Goal: Task Accomplishment & Management: Complete application form

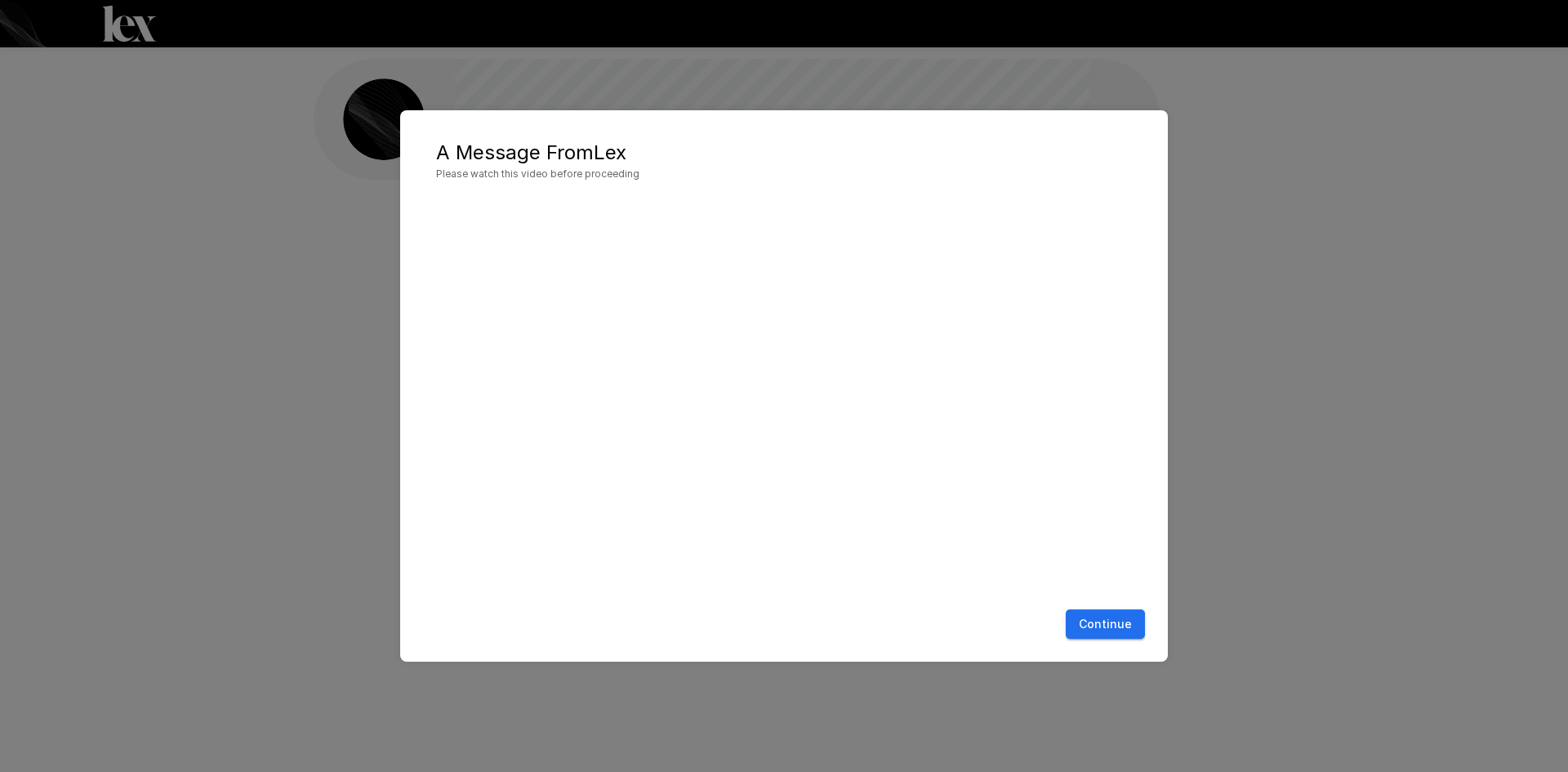
click at [1114, 628] on button "Continue" at bounding box center [1105, 624] width 79 height 30
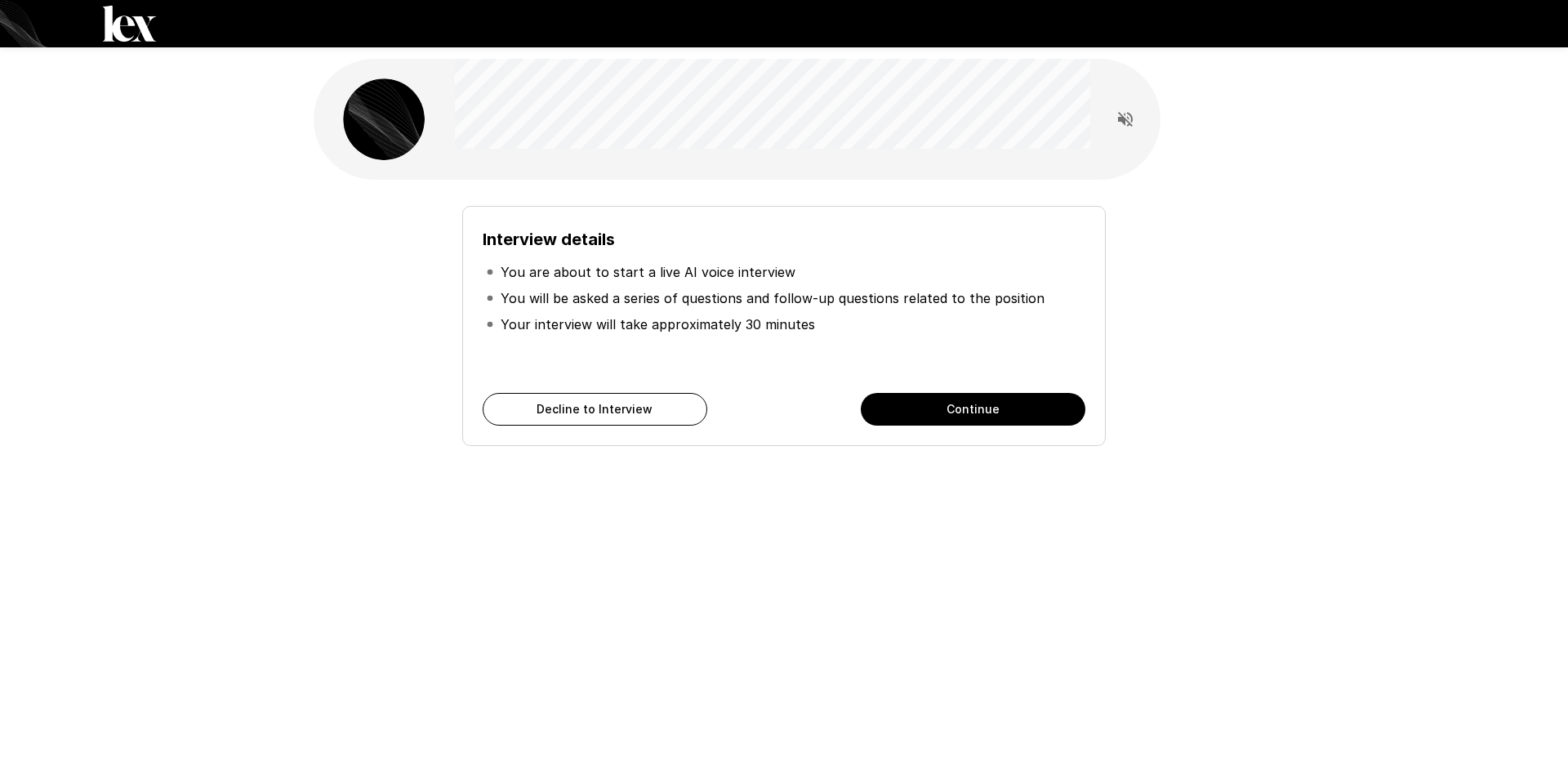
click at [974, 400] on button "Continue" at bounding box center [973, 409] width 225 height 33
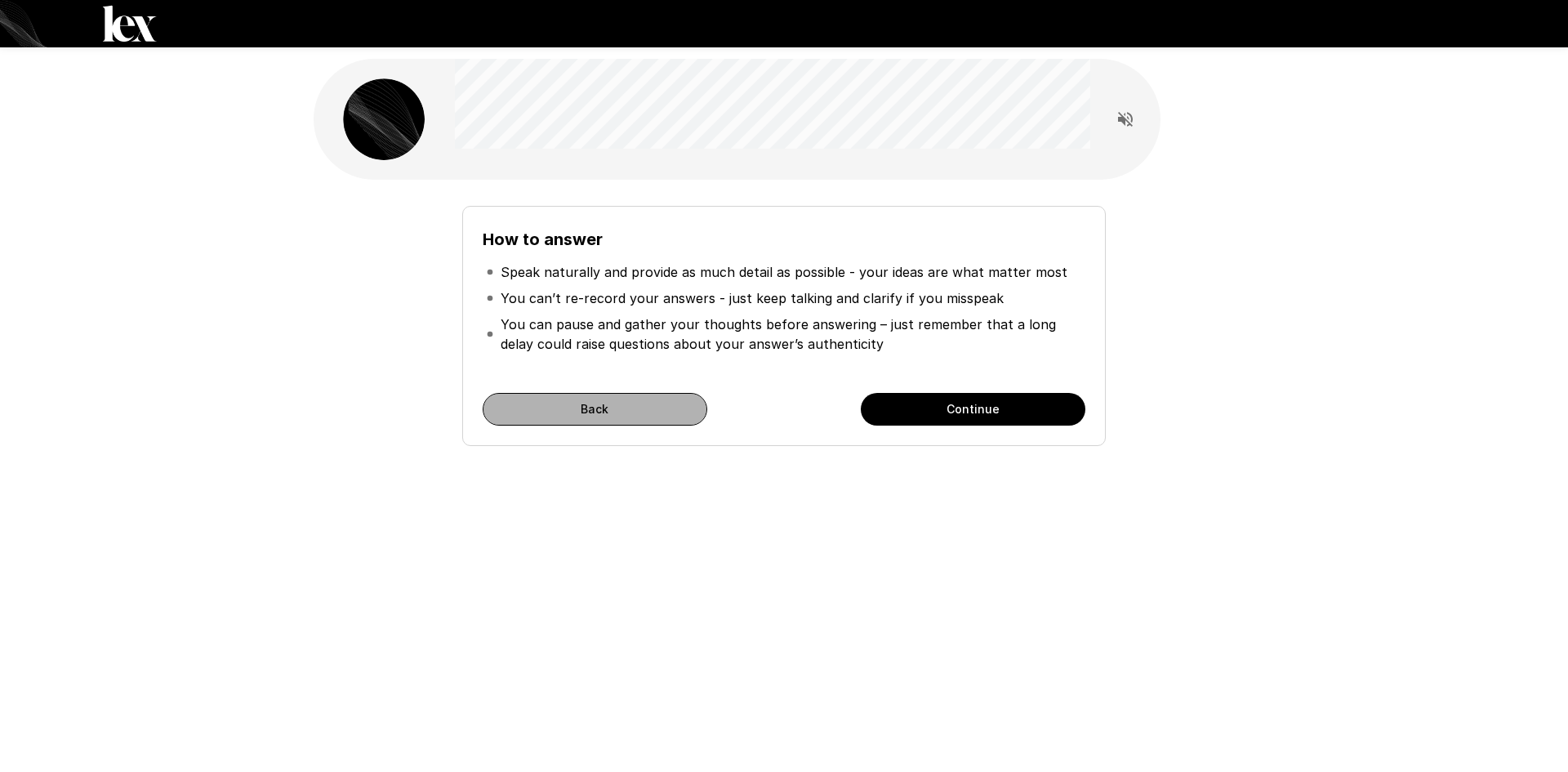
click at [582, 419] on button "Back" at bounding box center [594, 409] width 225 height 33
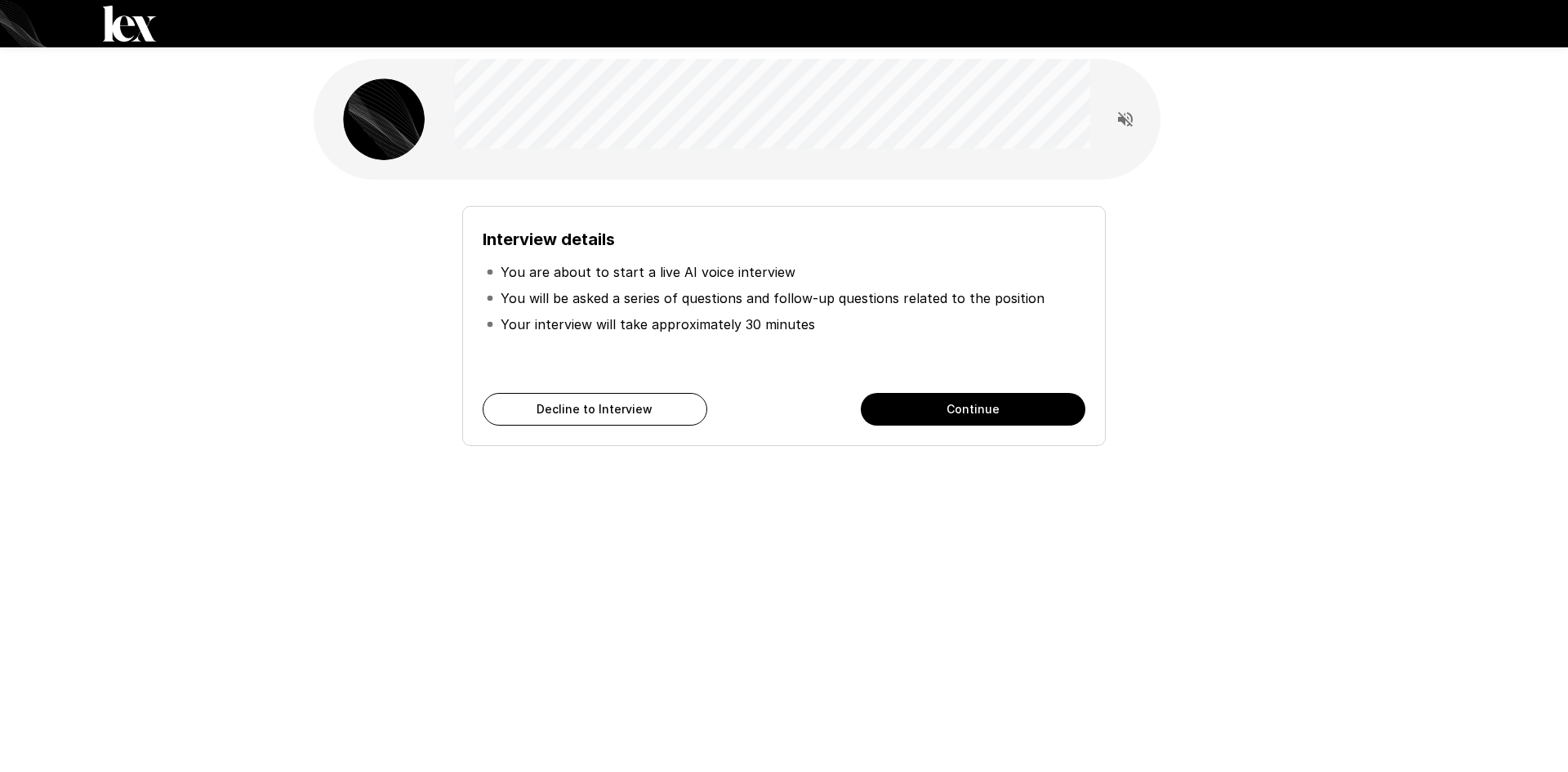
click at [896, 396] on button "Continue" at bounding box center [973, 409] width 225 height 33
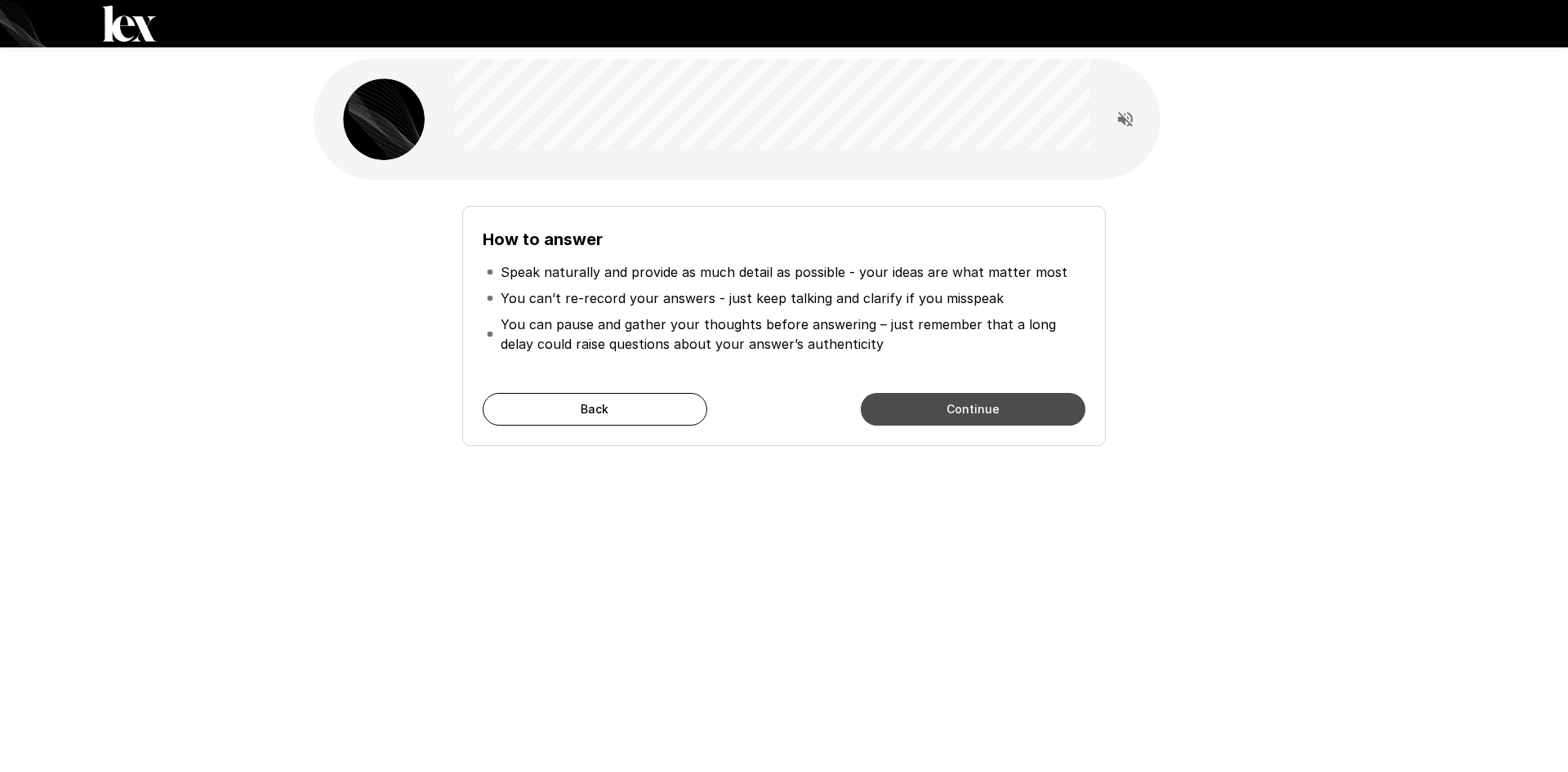
click at [1022, 400] on button "Continue" at bounding box center [973, 409] width 225 height 33
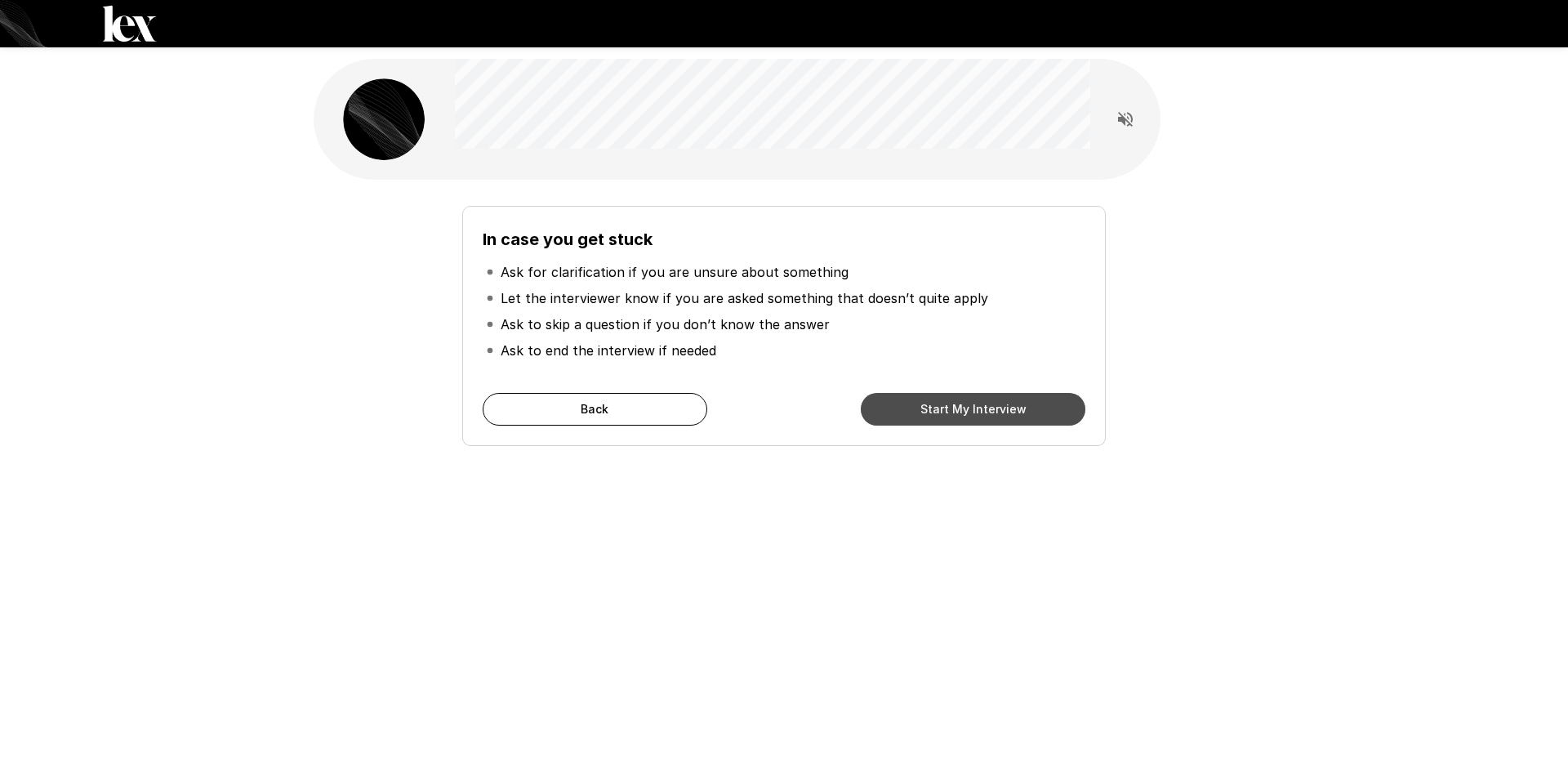
click at [1022, 400] on button "Start My Interview" at bounding box center [973, 409] width 225 height 33
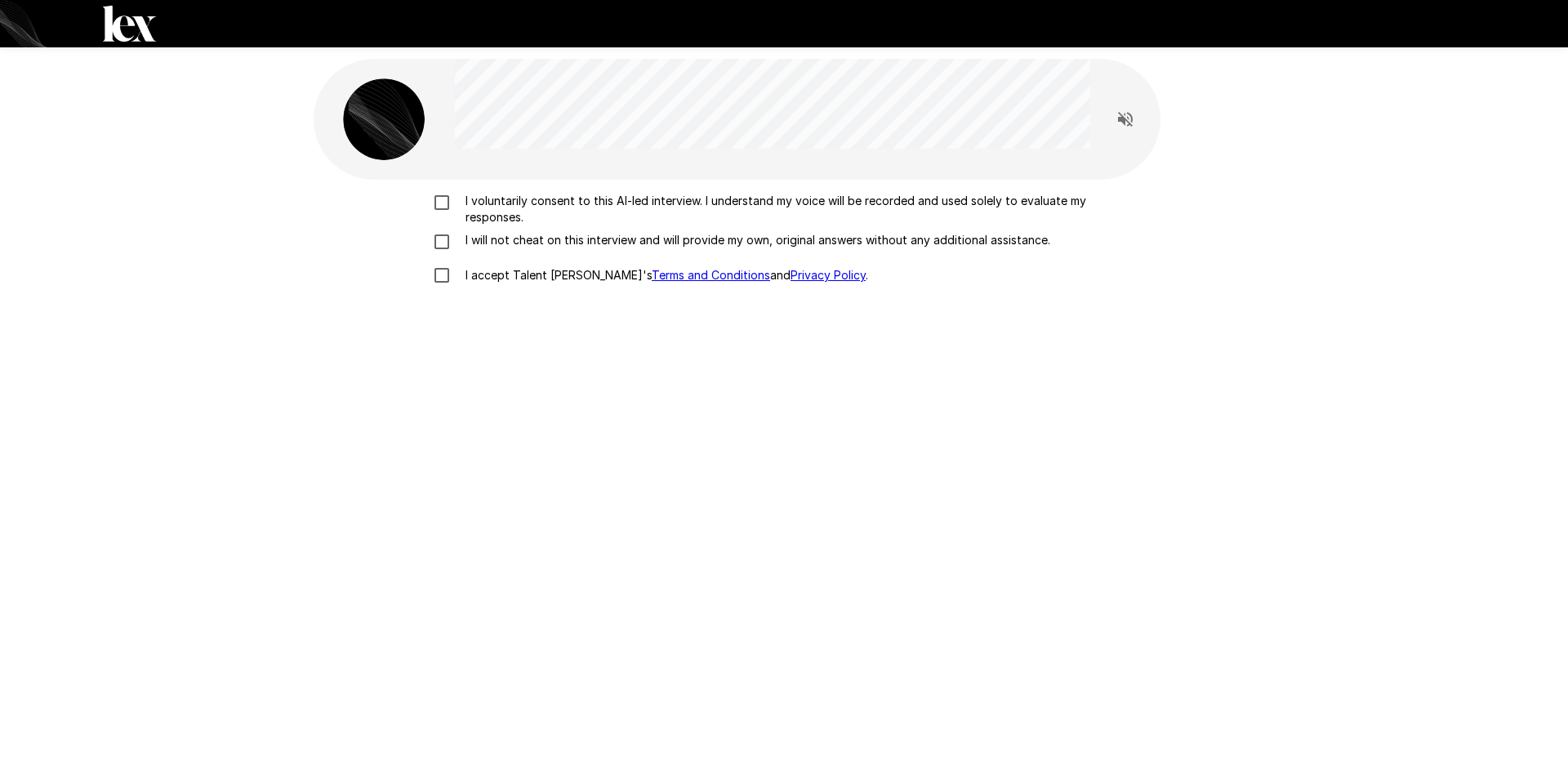
click at [537, 199] on p "I voluntarily consent to this AI-led interview. I understand my voice will be r…" at bounding box center [802, 209] width 685 height 33
click at [535, 250] on label "I will not cheat on this interview and will provide my own, original answers wi…" at bounding box center [784, 241] width 719 height 19
click at [529, 280] on p "I accept Talent Llama's Terms and Conditions and Privacy Policy ." at bounding box center [664, 275] width 409 height 17
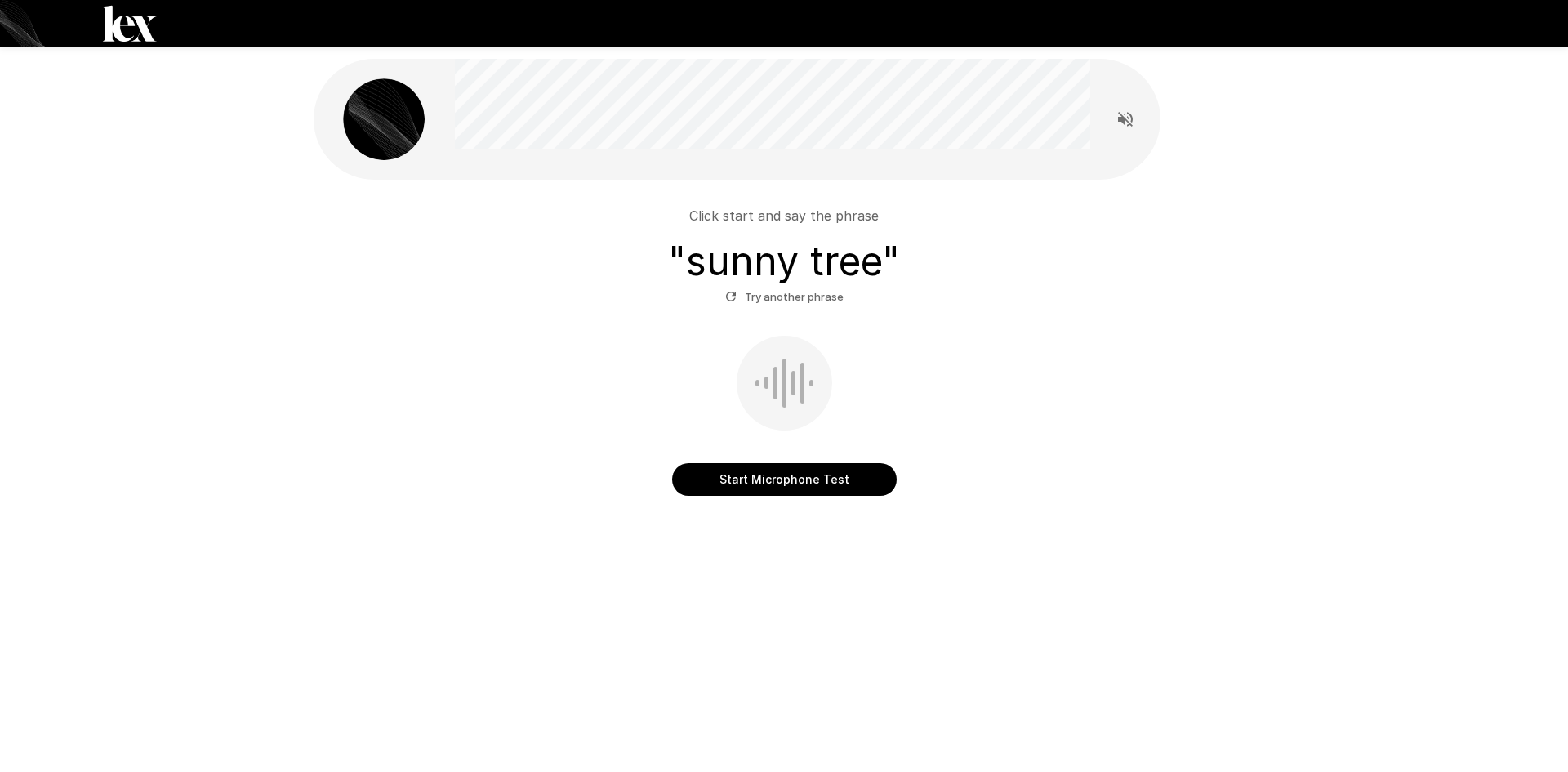
click at [867, 477] on button "Start Microphone Test" at bounding box center [784, 479] width 225 height 33
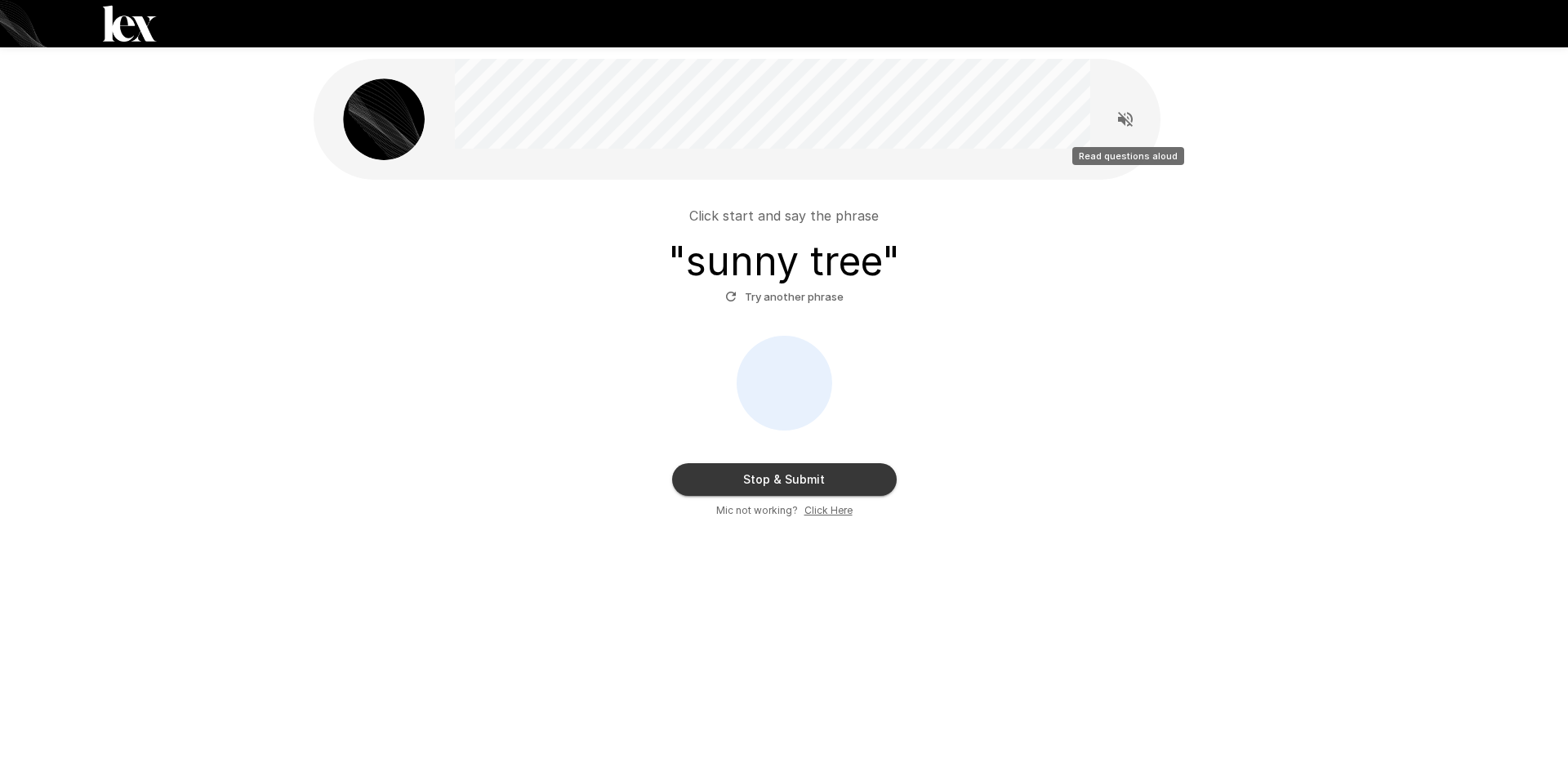
click at [1126, 114] on icon "Read questions aloud" at bounding box center [1125, 119] width 19 height 19
click at [787, 475] on button "Stop & Submit" at bounding box center [784, 479] width 225 height 33
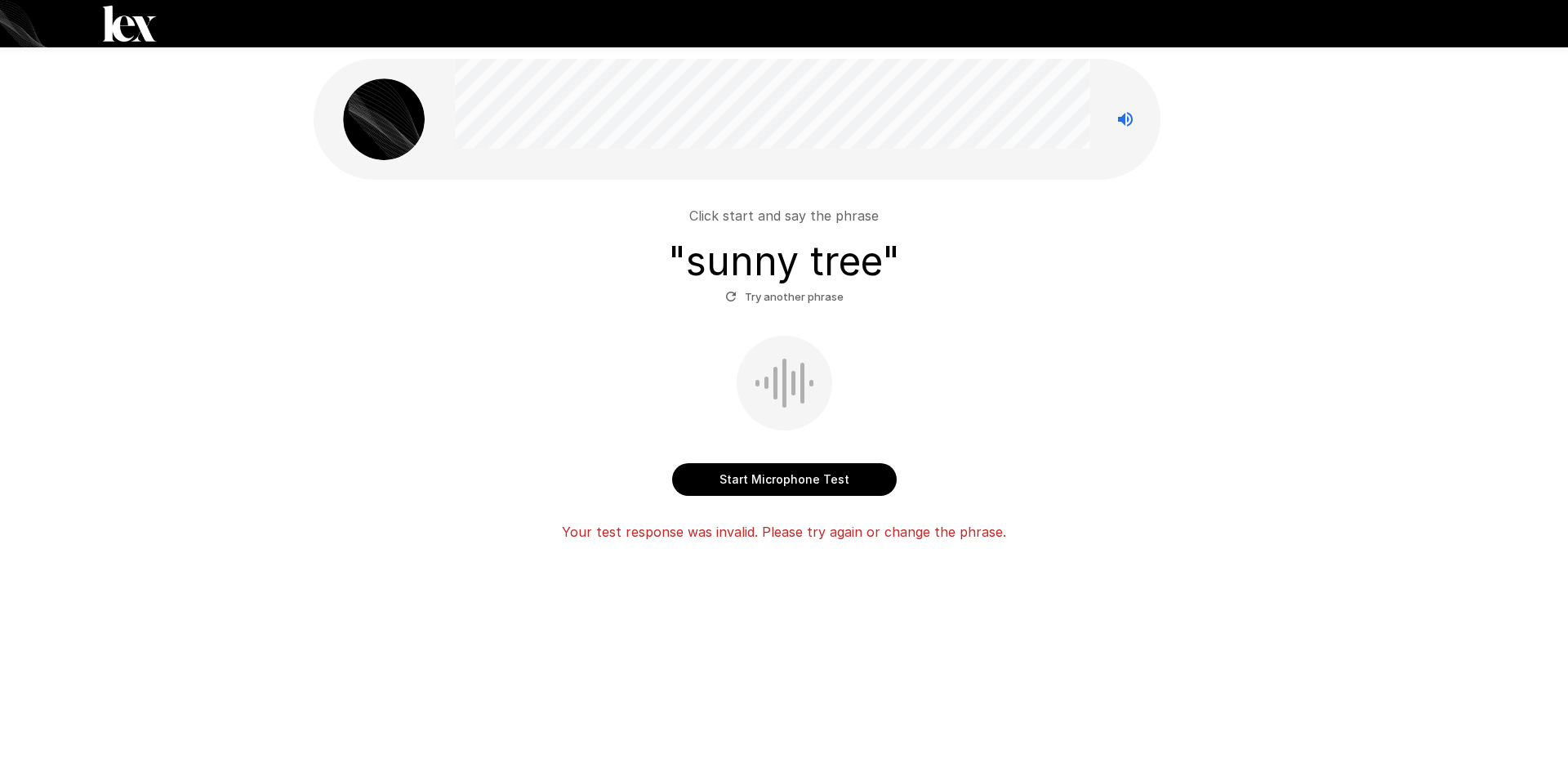
click at [758, 291] on button "Try another phrase" at bounding box center [785, 296] width 127 height 25
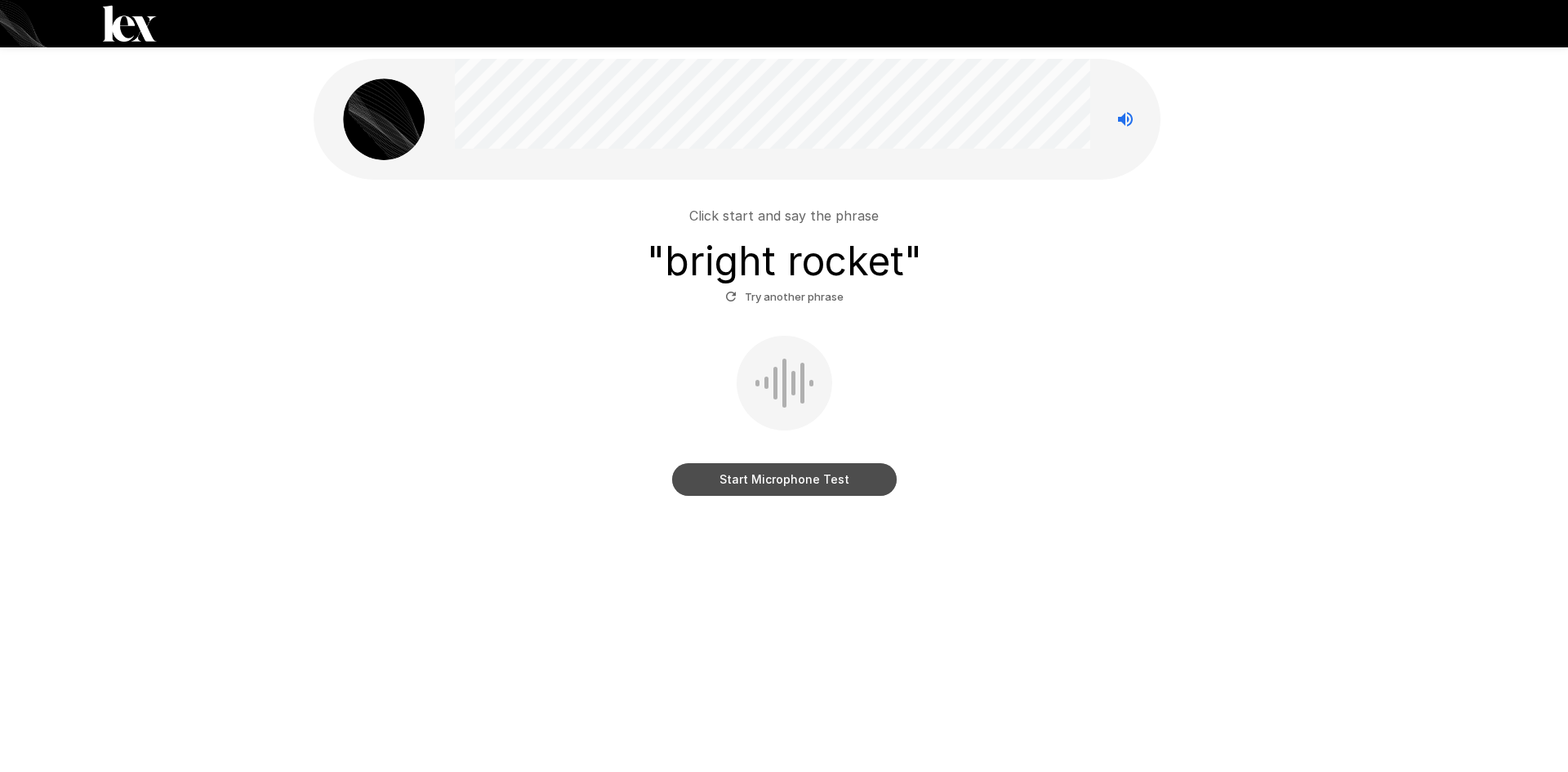
click at [832, 481] on button "Start Microphone Test" at bounding box center [784, 479] width 225 height 33
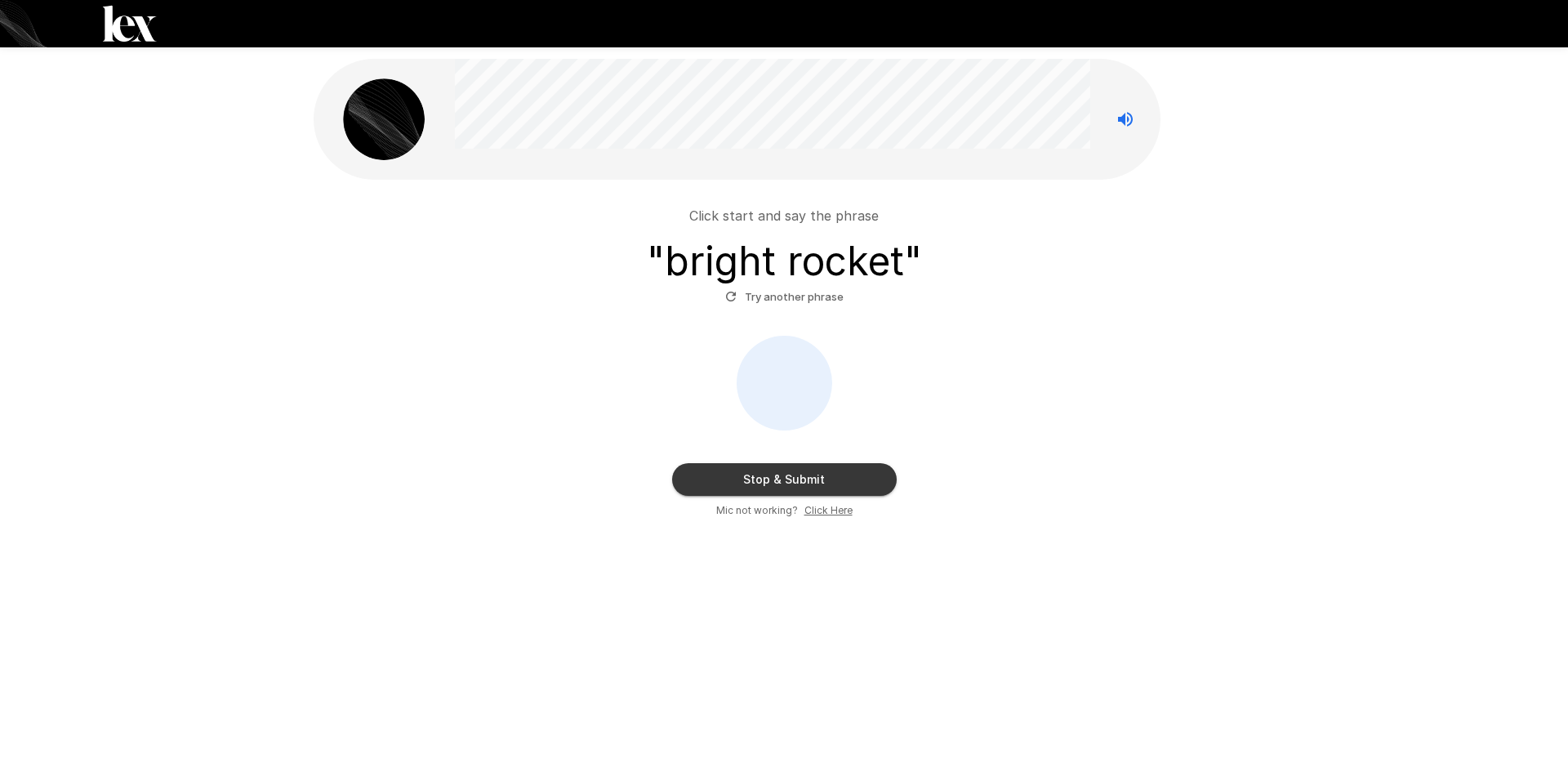
click at [836, 487] on button "Stop & Submit" at bounding box center [784, 479] width 225 height 33
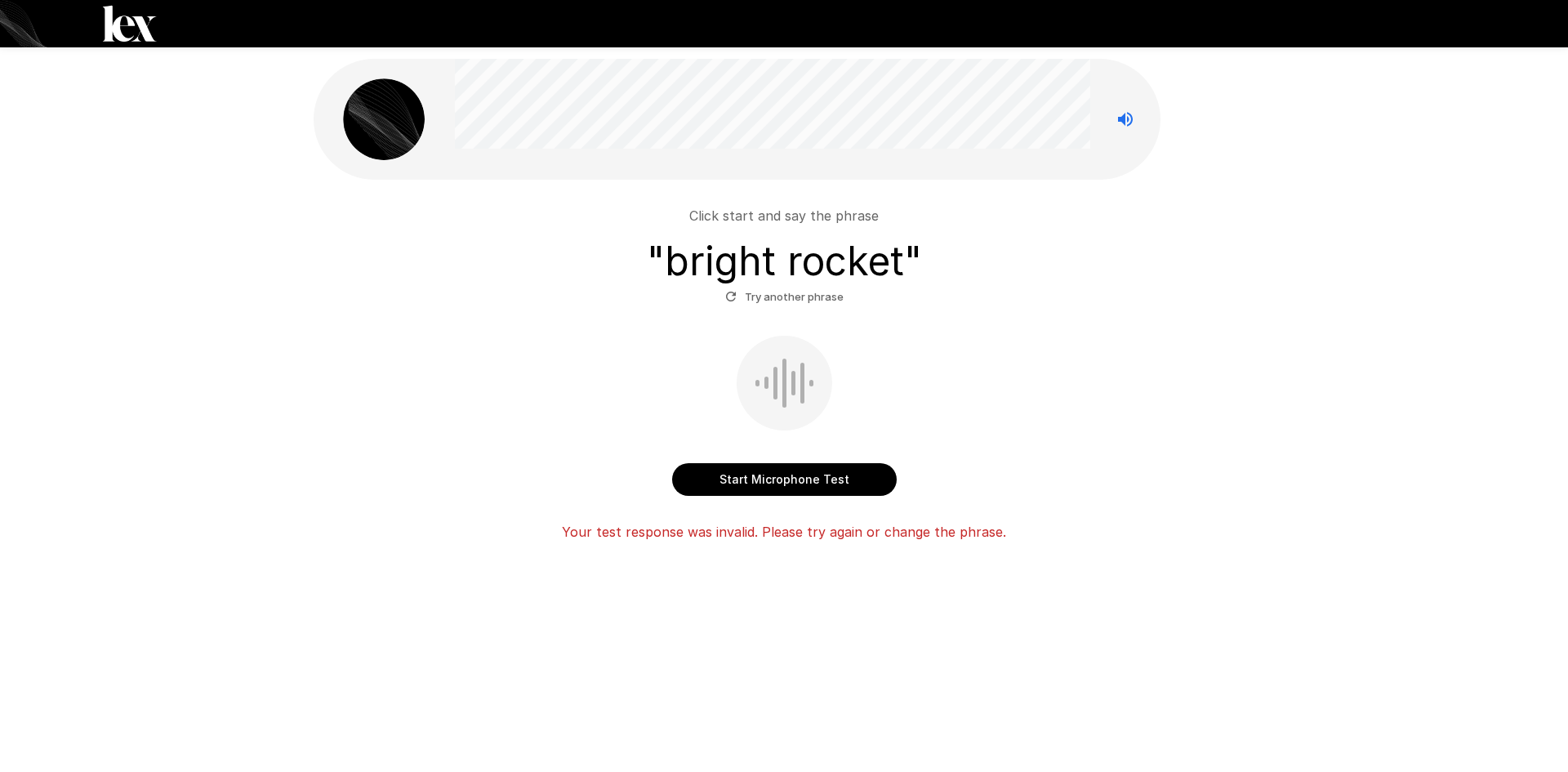
click at [800, 304] on button "Try another phrase" at bounding box center [785, 296] width 127 height 25
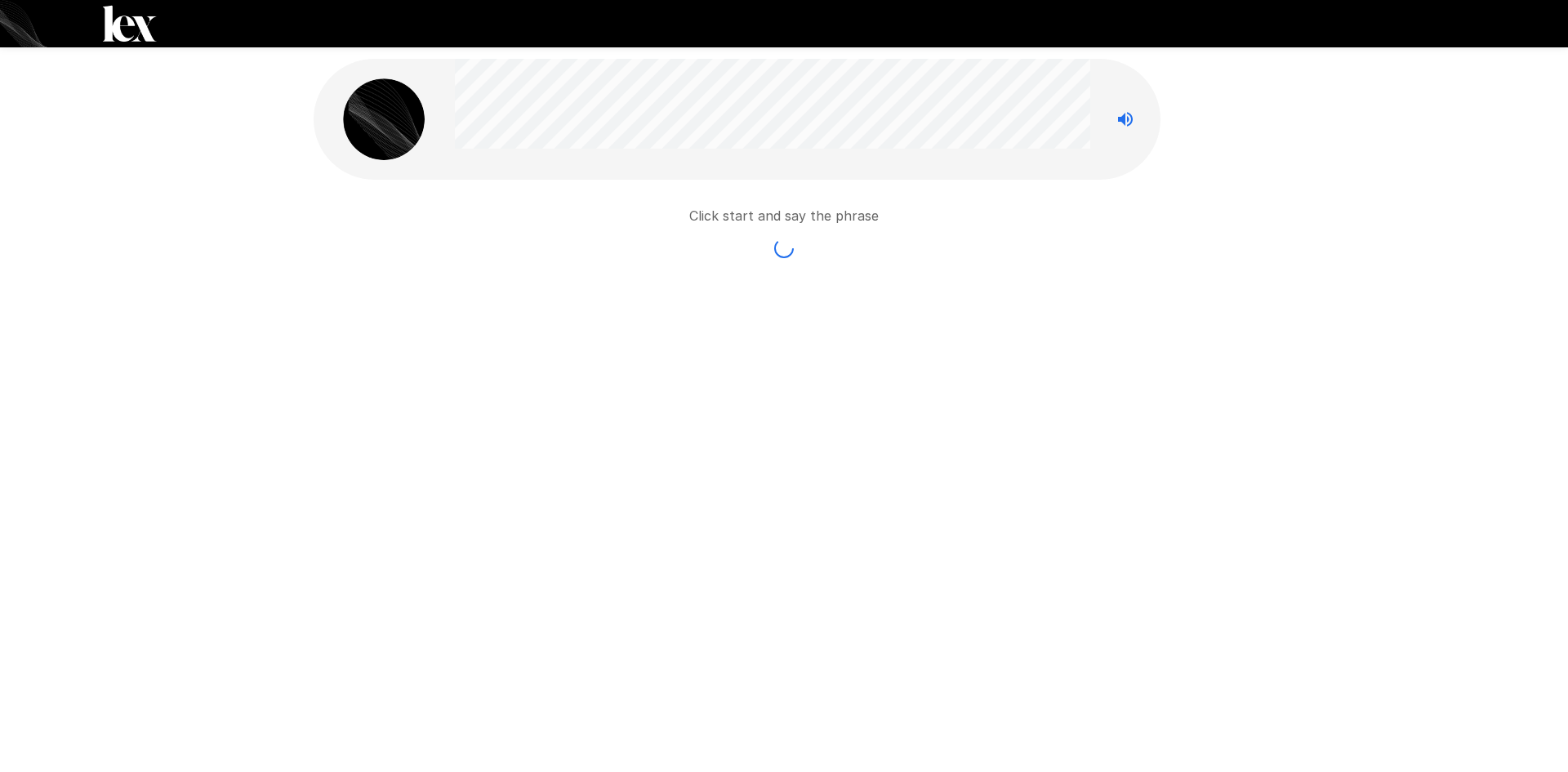
click at [796, 300] on div "Click start and say the phrase" at bounding box center [784, 198] width 980 height 396
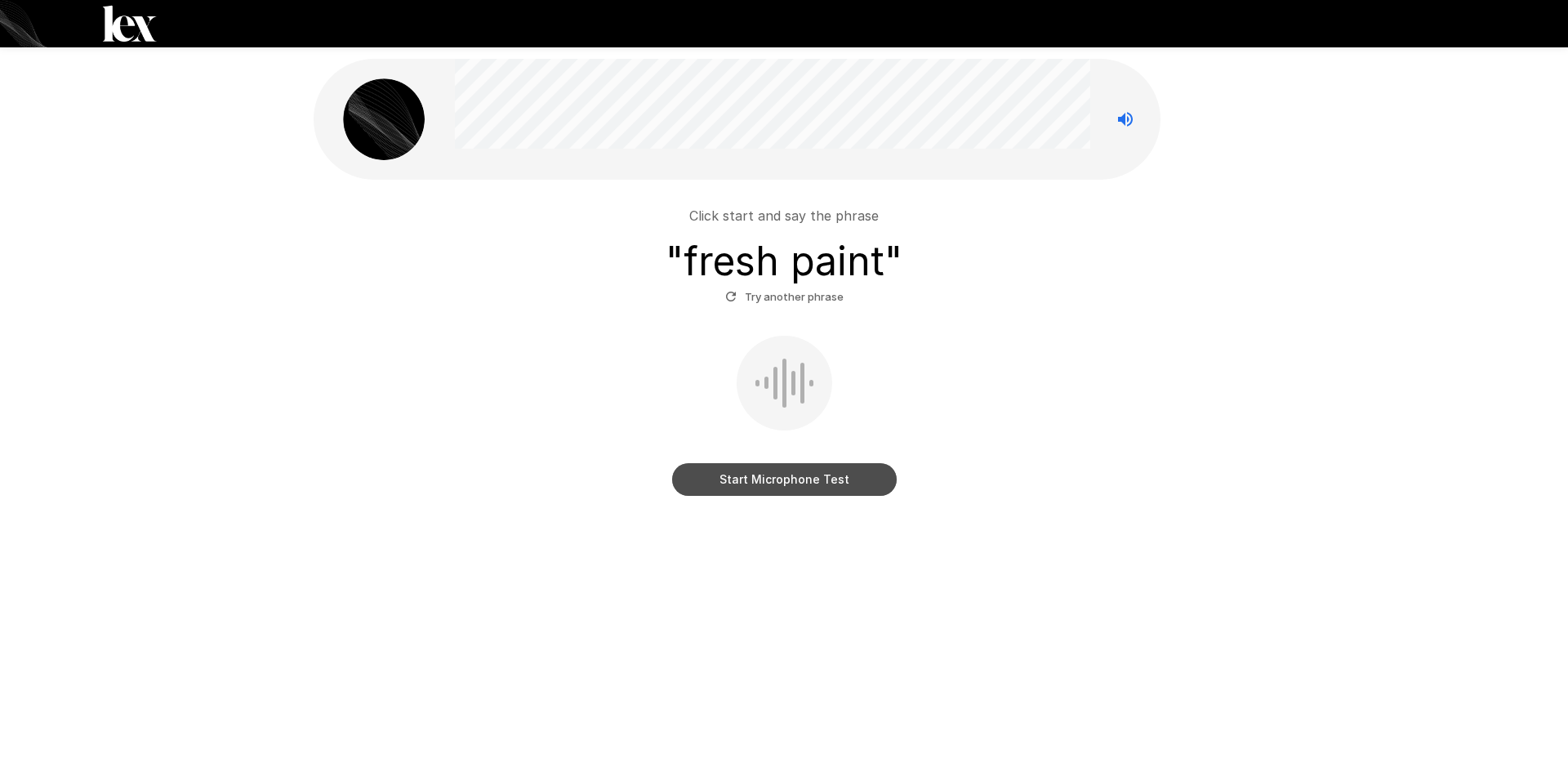
click at [825, 482] on button "Start Microphone Test" at bounding box center [784, 479] width 225 height 33
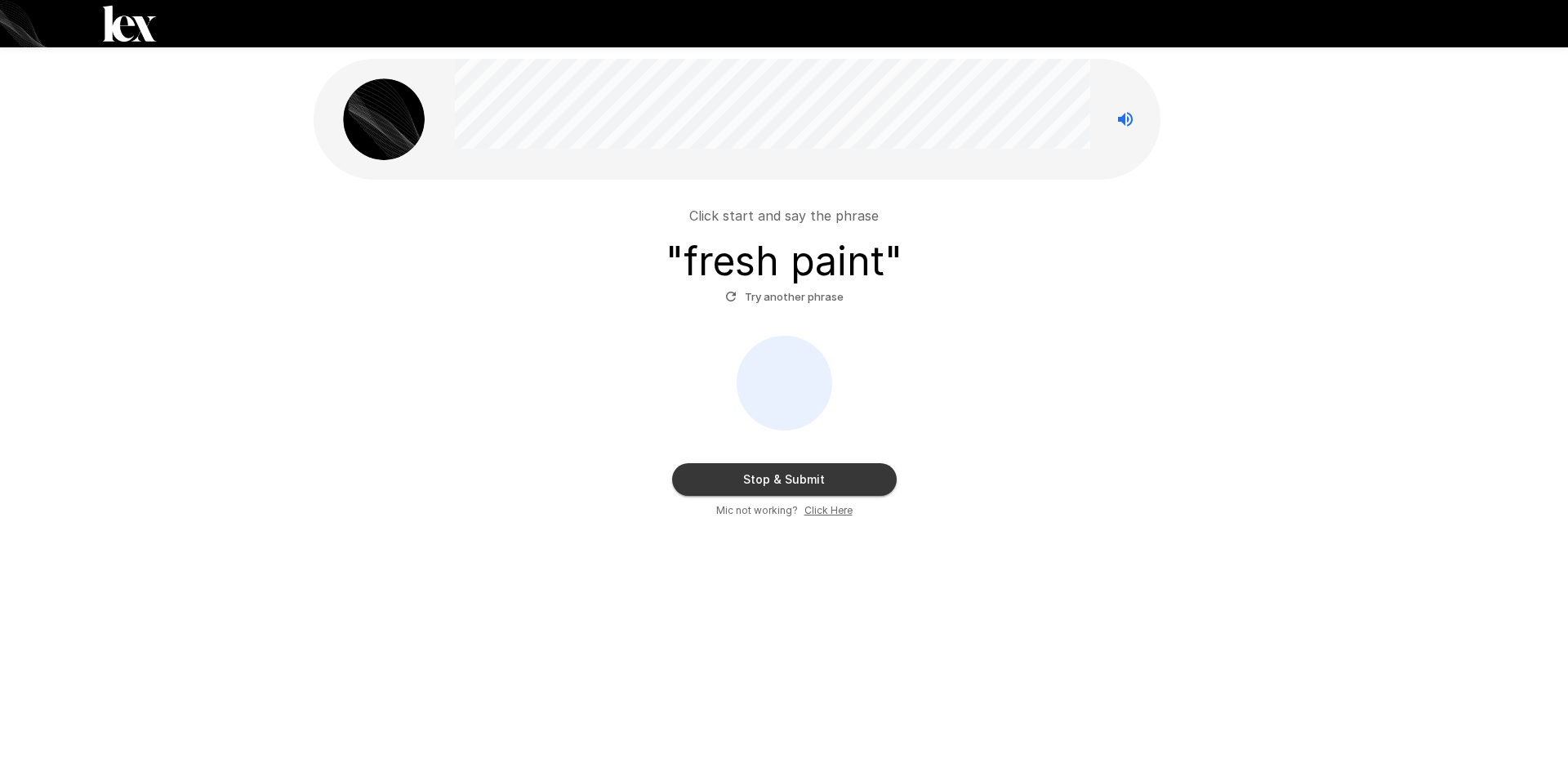
click at [819, 481] on button "Stop & Submit" at bounding box center [784, 479] width 225 height 33
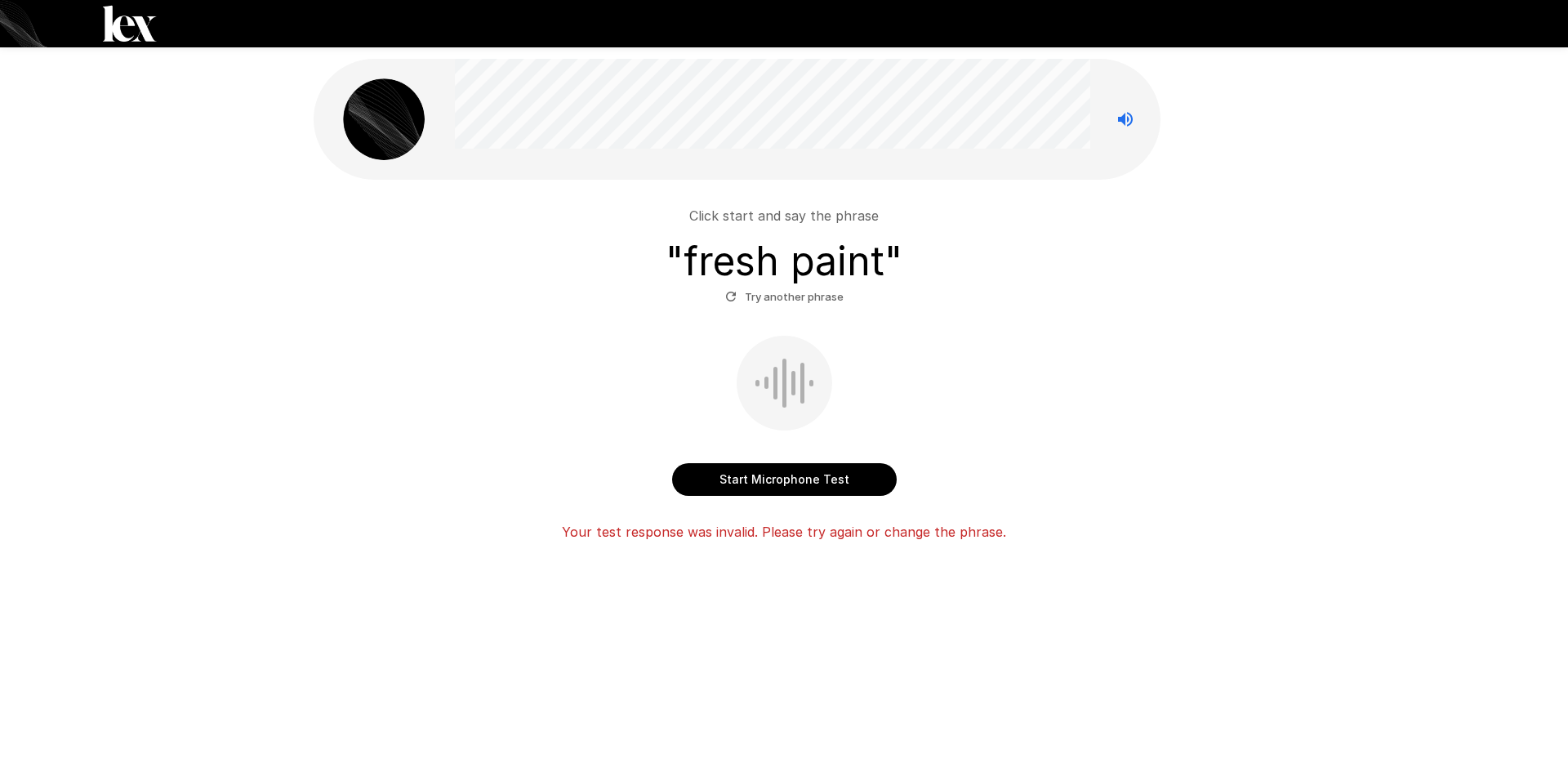
click at [1343, 315] on div "Click start and say the phrase " fresh paint " Try another phrase Start Microph…" at bounding box center [784, 339] width 1568 height 679
click at [834, 472] on button "Start Microphone Test" at bounding box center [784, 479] width 225 height 33
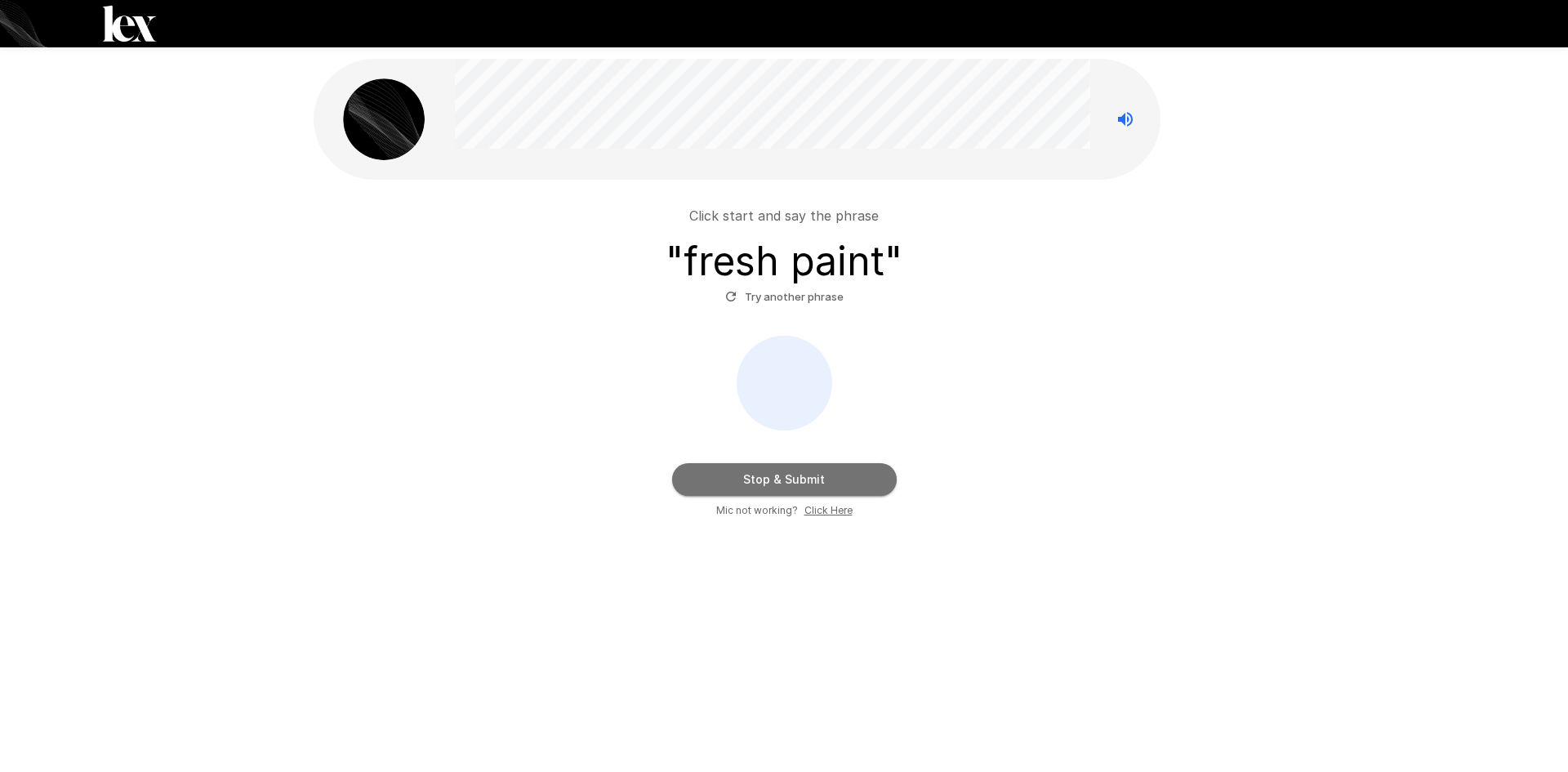
click at [805, 477] on button "Stop & Submit" at bounding box center [784, 479] width 225 height 33
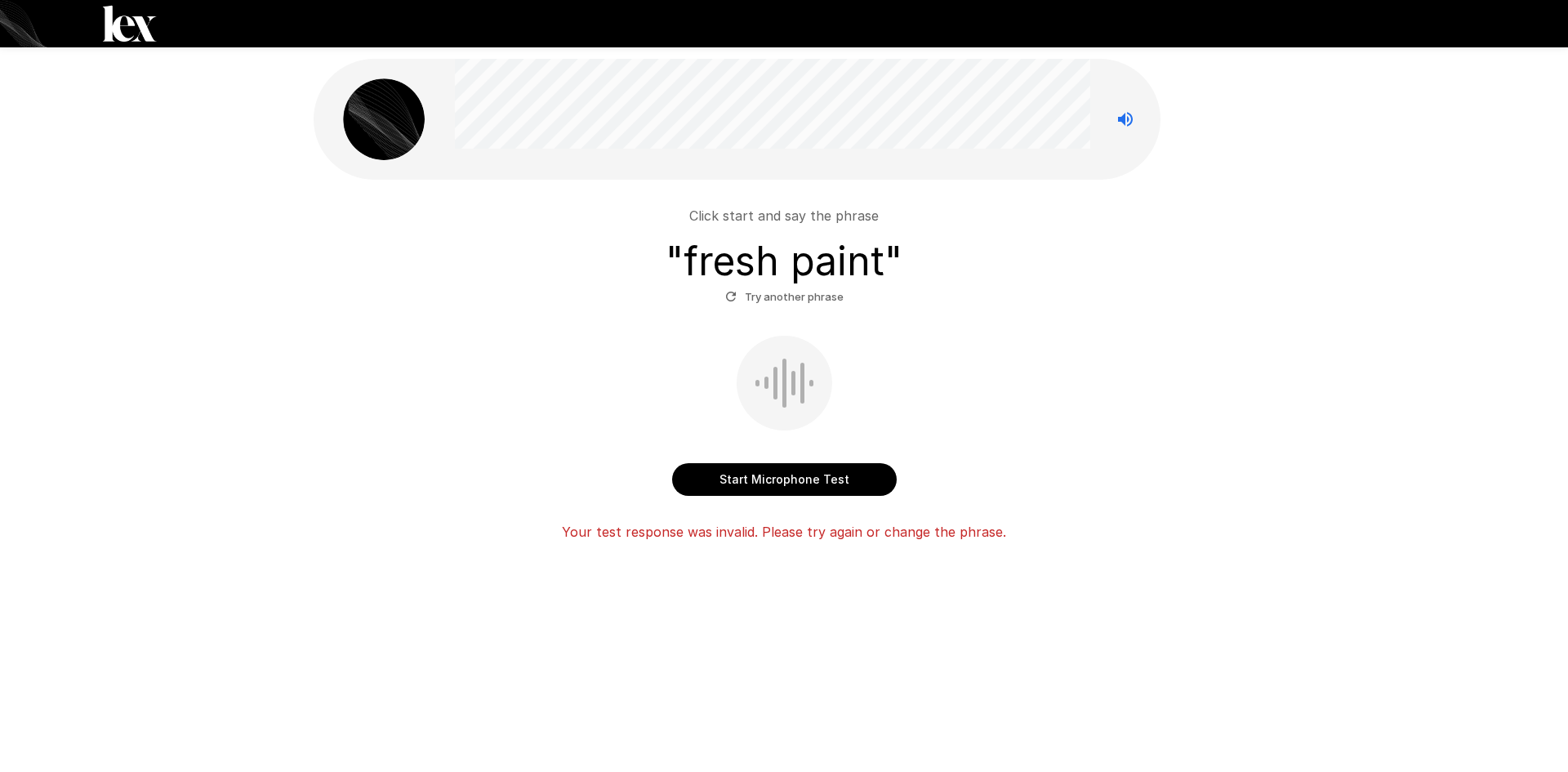
click at [743, 291] on button "Try another phrase" at bounding box center [785, 296] width 127 height 25
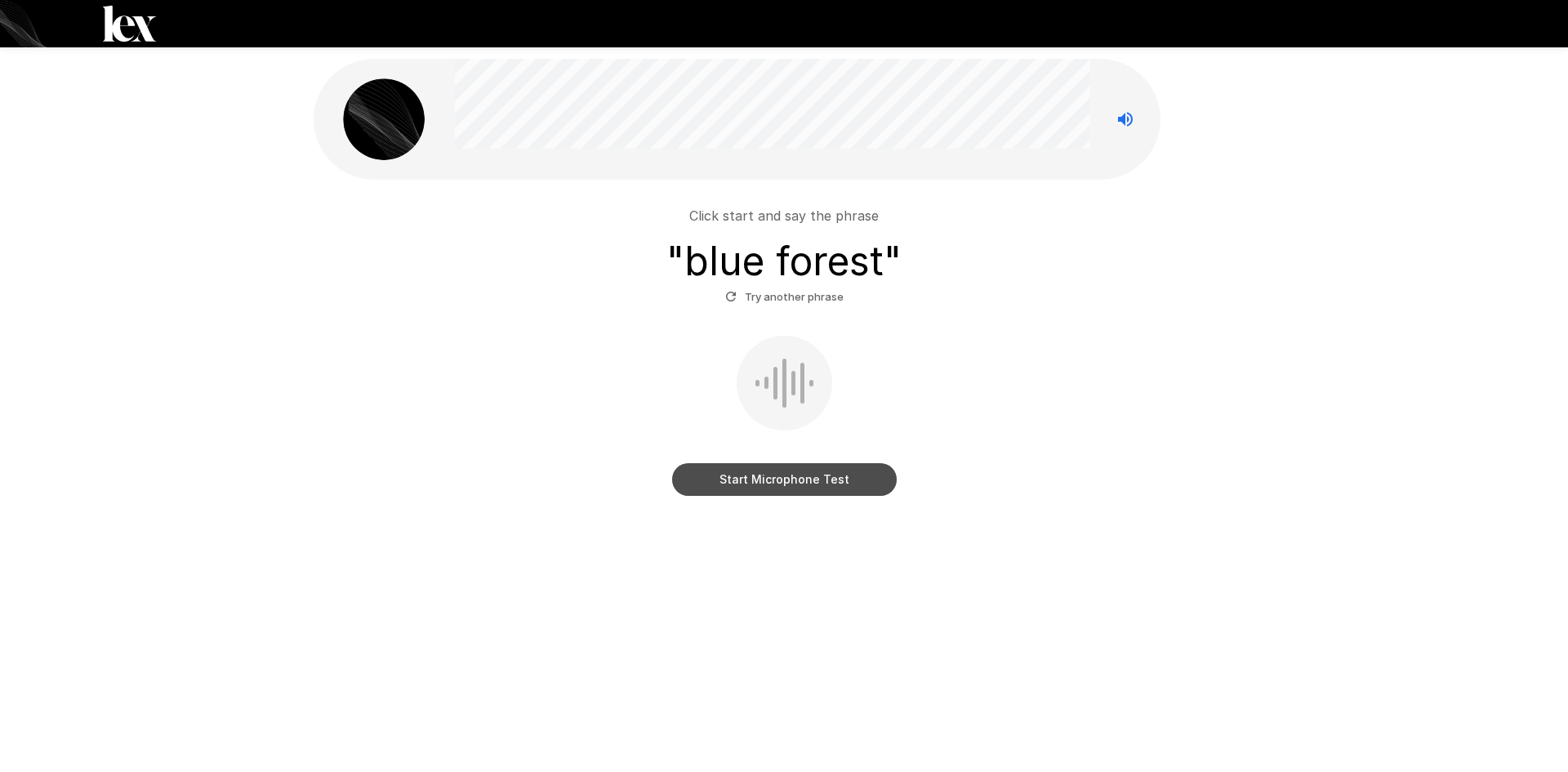
click at [833, 487] on button "Start Microphone Test" at bounding box center [784, 479] width 225 height 33
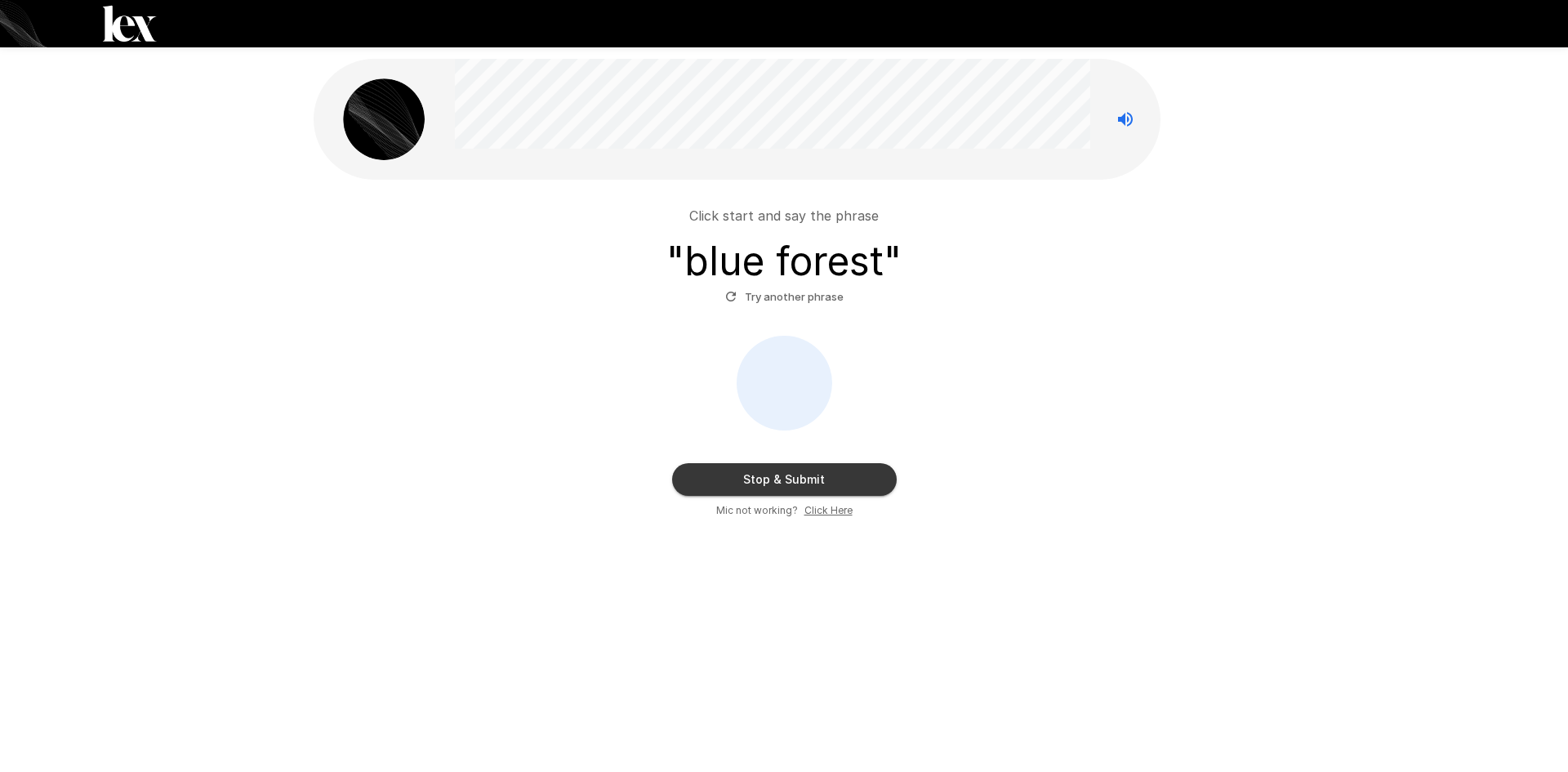
click at [819, 485] on button "Stop & Submit" at bounding box center [784, 479] width 225 height 33
